Goal: Transaction & Acquisition: Subscribe to service/newsletter

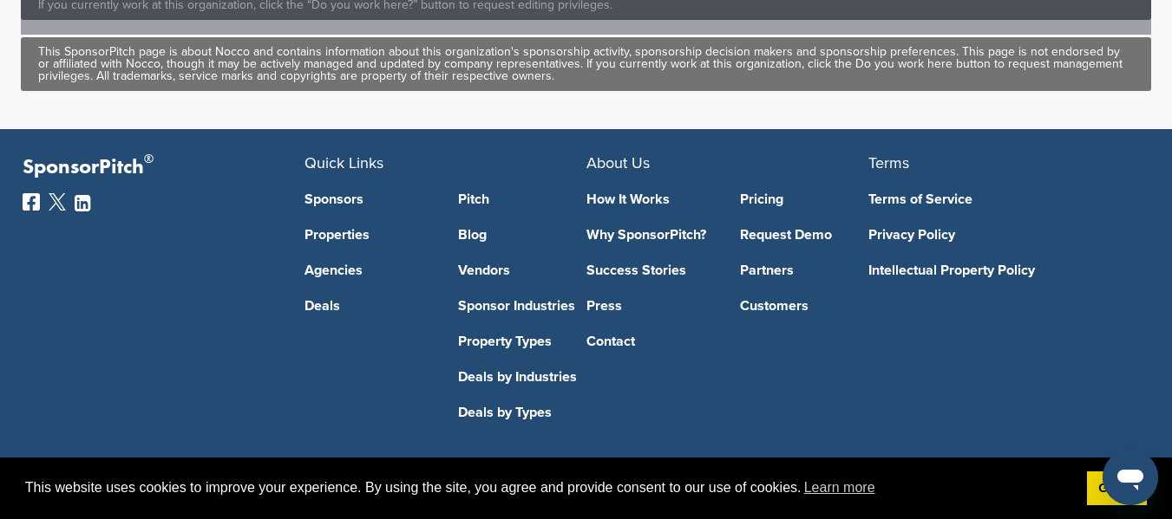
scroll to position [1206, 0]
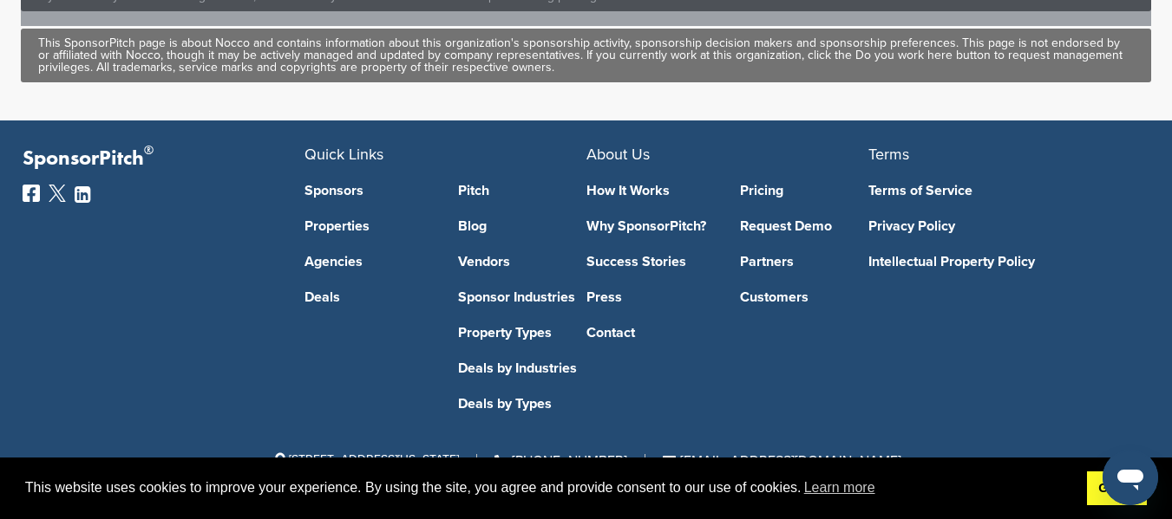
click at [1103, 496] on link "Got it!" at bounding box center [1117, 489] width 60 height 35
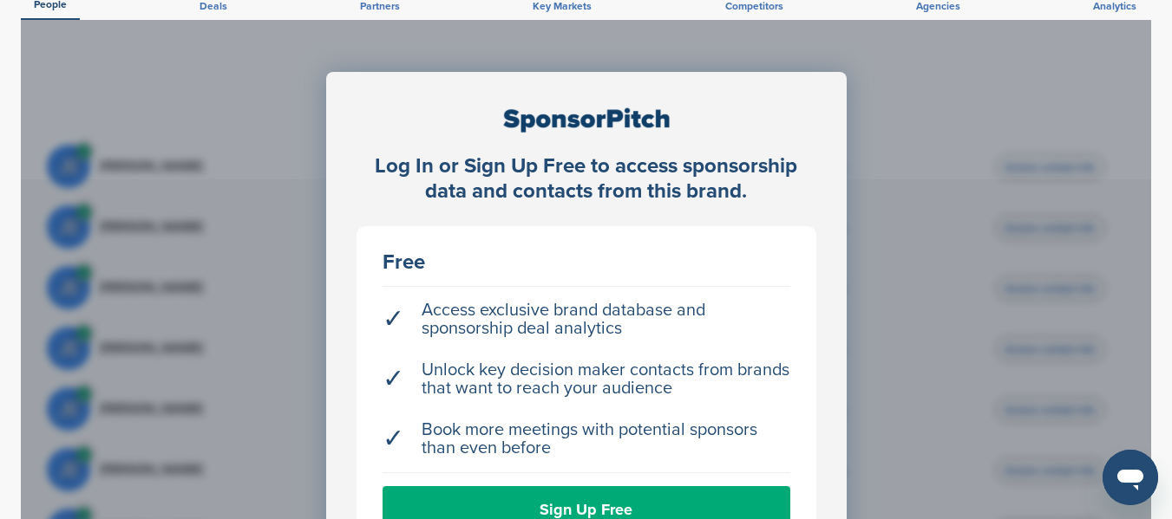
scroll to position [0, 0]
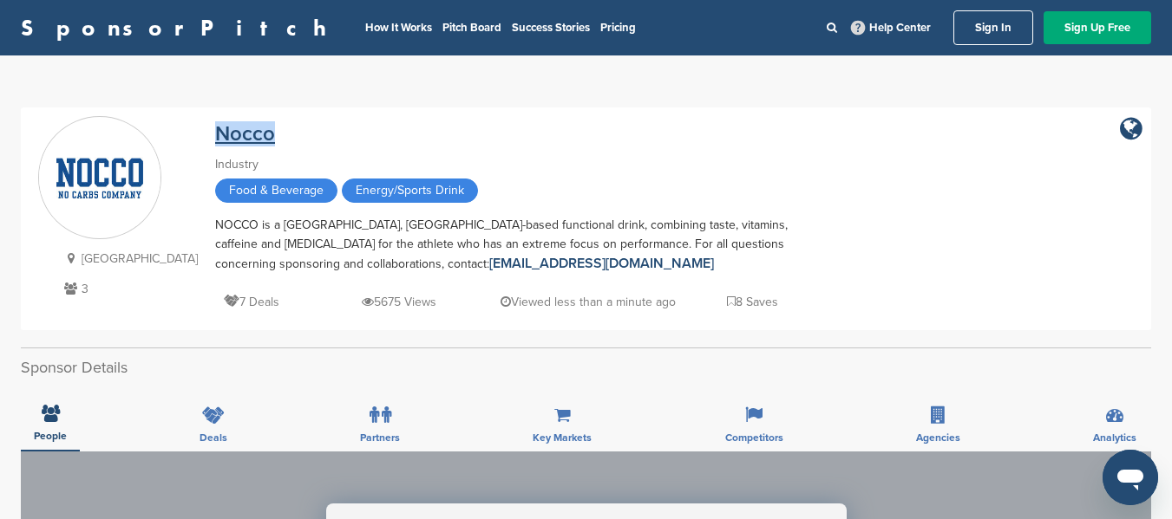
drag, startPoint x: 238, startPoint y: 131, endPoint x: 181, endPoint y: 126, distance: 56.6
click at [215, 126] on div "Nocco" at bounding box center [518, 131] width 607 height 30
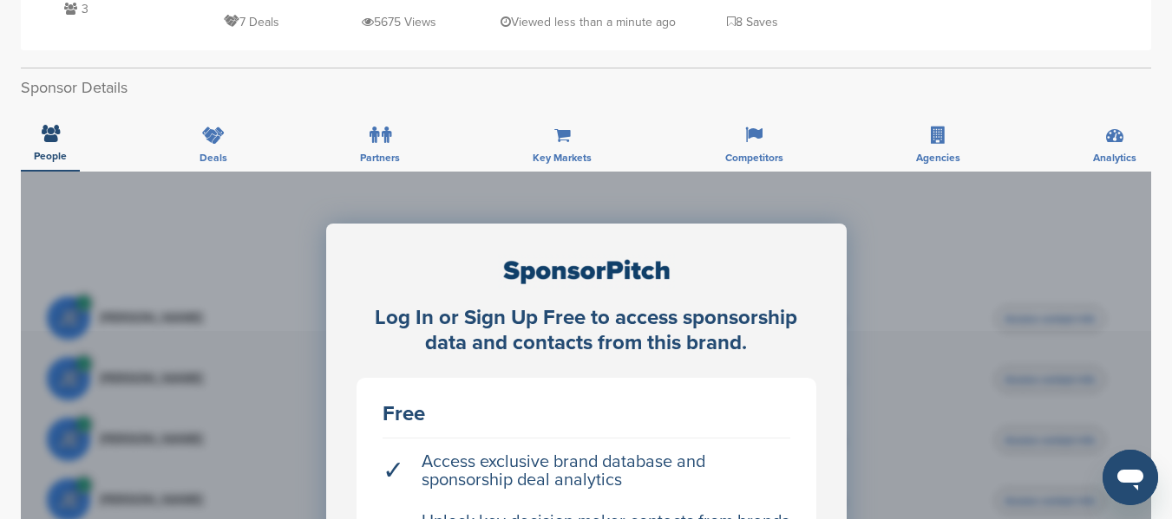
scroll to position [289, 0]
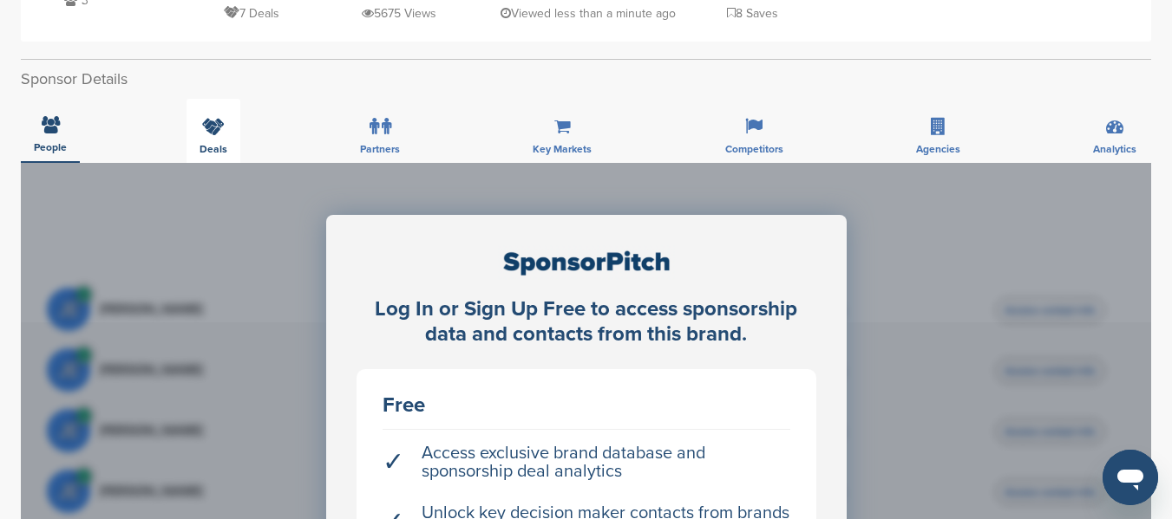
click at [219, 141] on div "Deals" at bounding box center [213, 131] width 54 height 64
click at [395, 137] on div "Partners" at bounding box center [380, 131] width 66 height 64
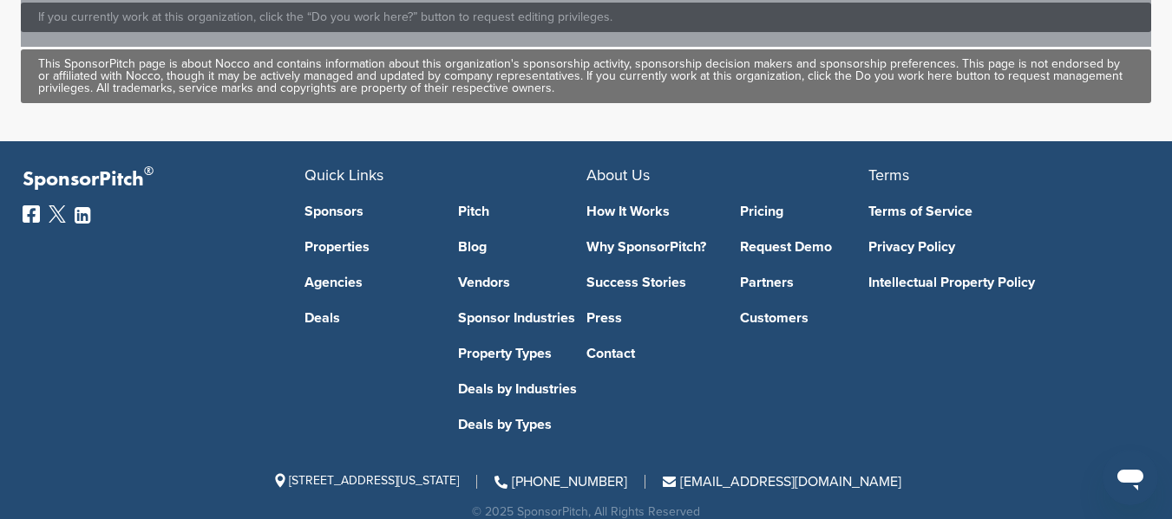
scroll to position [1206, 0]
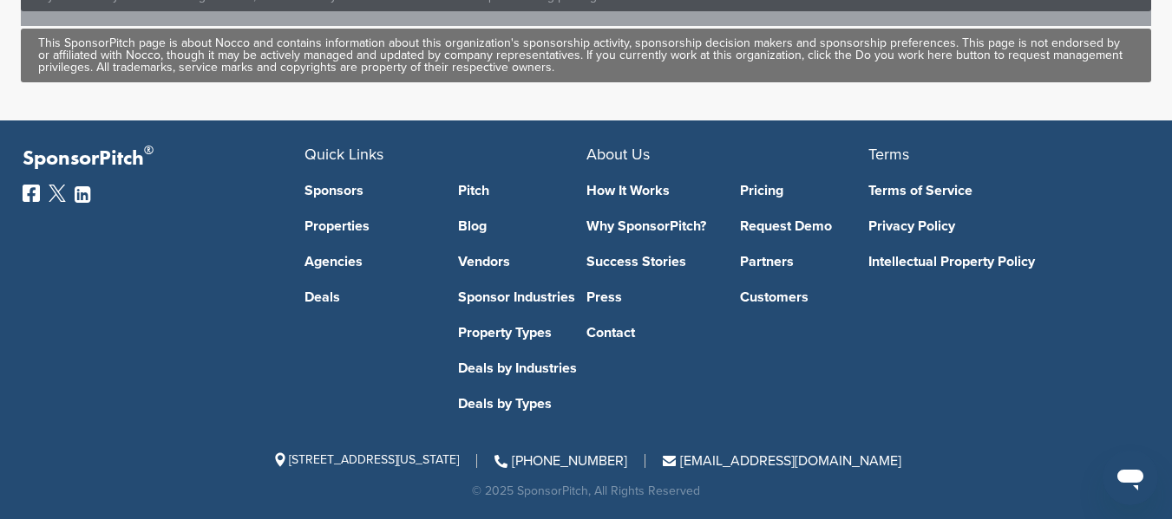
click at [334, 259] on link "Agencies" at bounding box center [368, 262] width 128 height 14
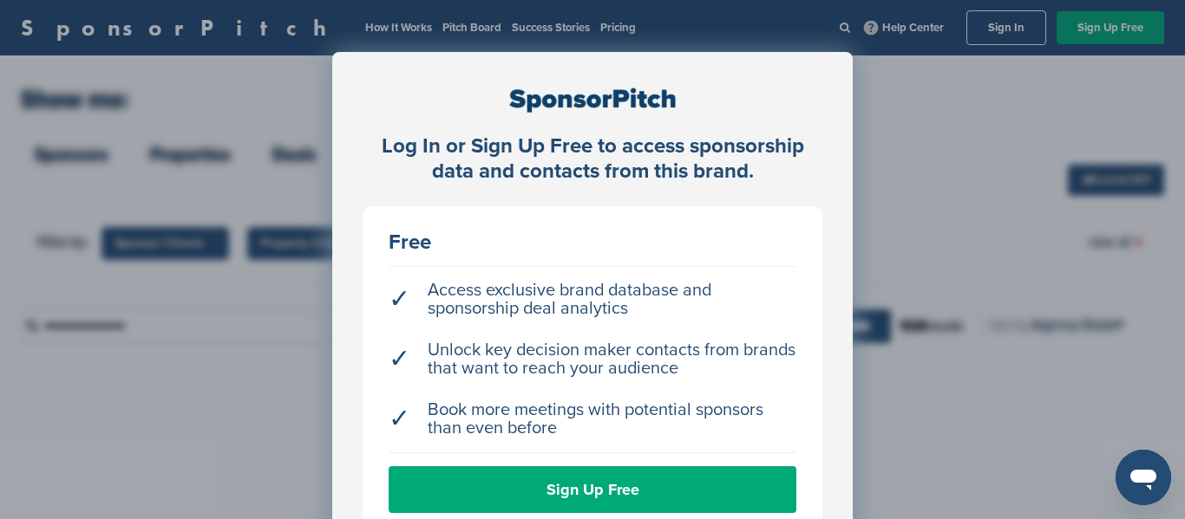
click at [952, 329] on div "Log In or Sign Up Free to access sponsorship data and contacts from this brand.…" at bounding box center [592, 303] width 1185 height 606
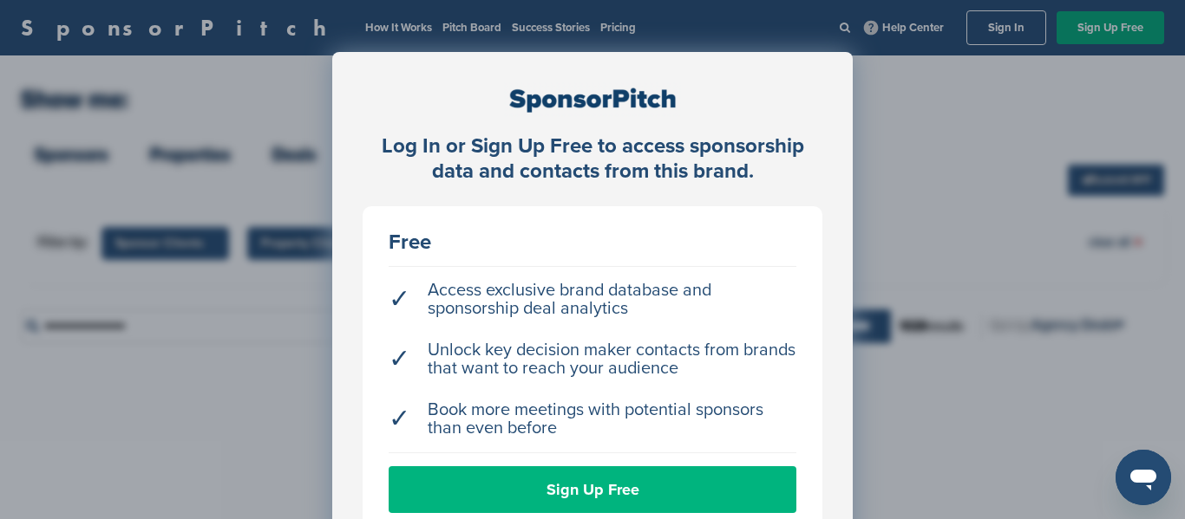
click at [697, 493] on link "Sign Up Free" at bounding box center [593, 490] width 408 height 47
